Goal: Find specific page/section: Find specific page/section

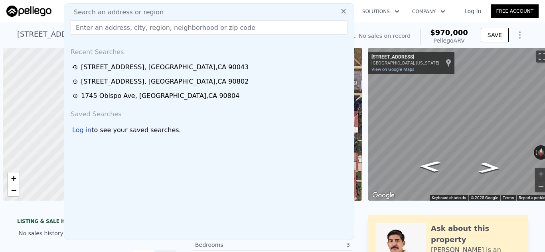
scroll to position [0, 3]
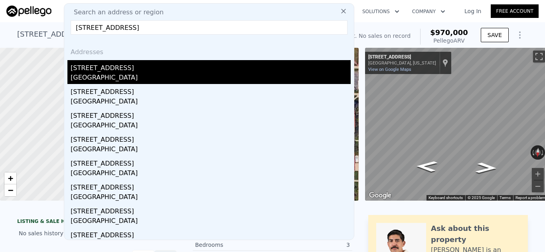
type input "[STREET_ADDRESS]"
click at [115, 77] on div "[GEOGRAPHIC_DATA]" at bounding box center [211, 78] width 280 height 11
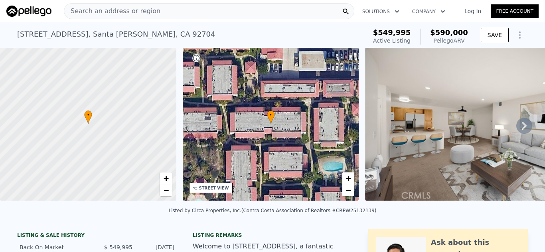
click at [195, 7] on div "Search an address or region" at bounding box center [209, 11] width 290 height 16
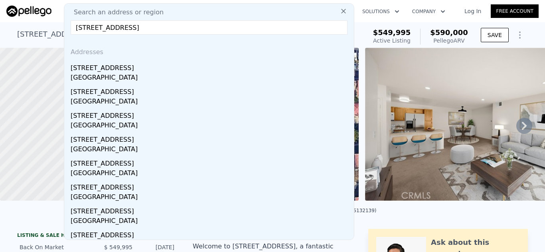
type input "[STREET_ADDRESS]"
click at [116, 74] on div "[GEOGRAPHIC_DATA]" at bounding box center [211, 78] width 280 height 11
